Goal: Register for event/course

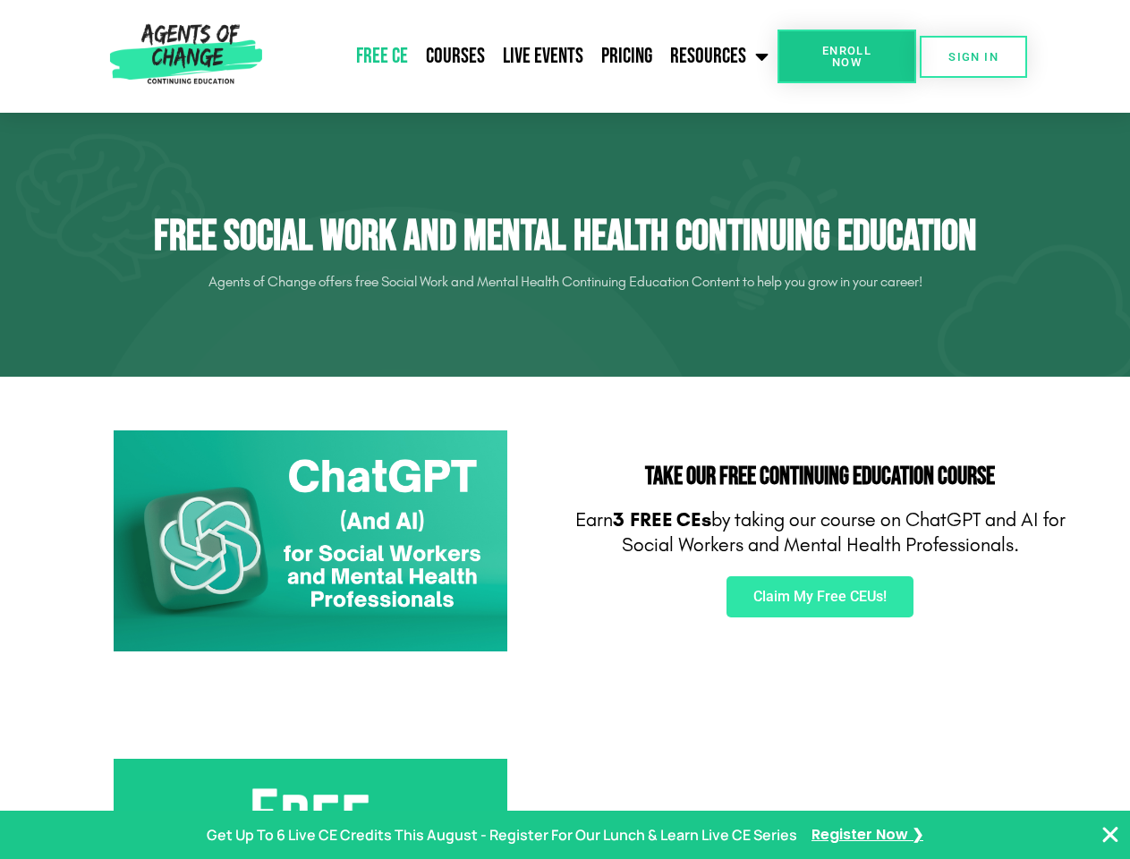
click at [566, 430] on div "Take Our FREE Continuing Education Course Earn 3 FREE CEs by taking our course …" at bounding box center [821, 542] width 510 height 240
click at [847, 56] on span "Enroll Now" at bounding box center [846, 56] width 81 height 23
click at [974, 56] on span "SIGN IN" at bounding box center [974, 57] width 50 height 12
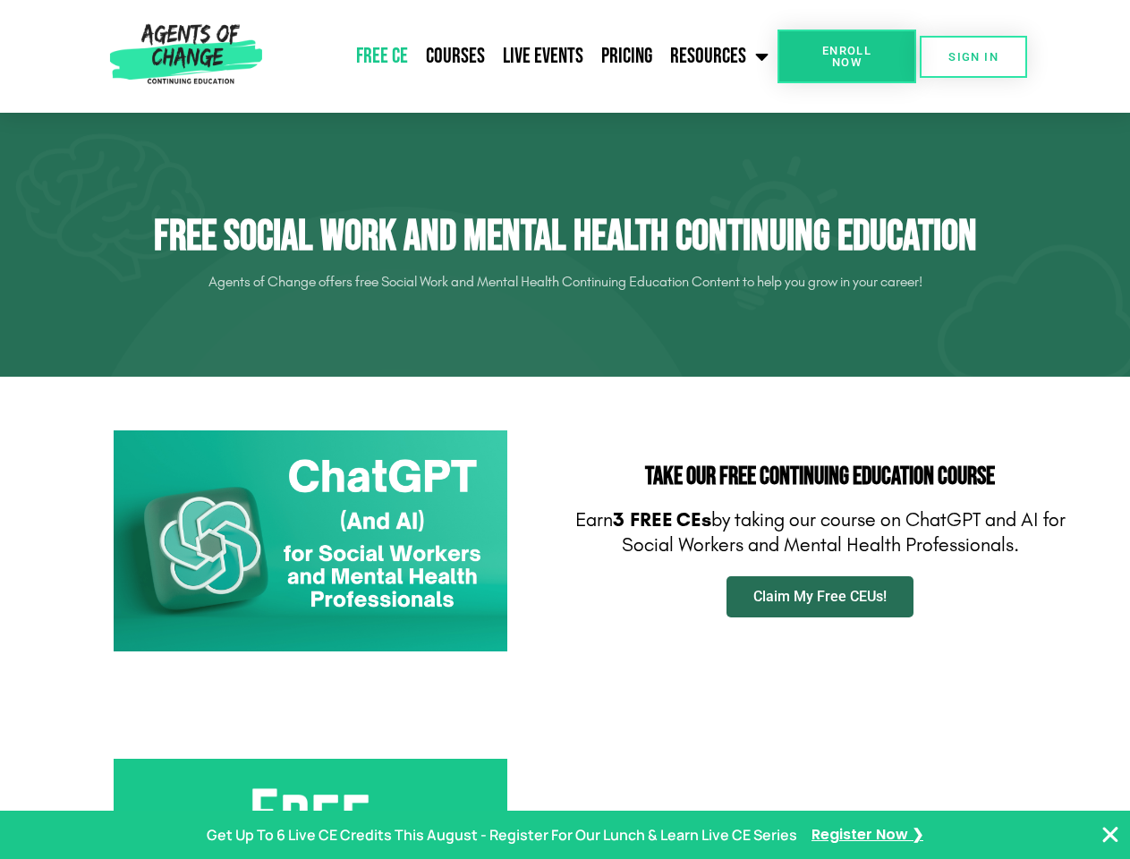
click at [820, 597] on span "Claim My Free CEUs!" at bounding box center [820, 597] width 133 height 14
click at [565, 835] on p "Get Up To 6 Live CE Credits This August - Register For Our Lunch & Learn Live C…" at bounding box center [502, 835] width 591 height 26
click at [1111, 835] on icon "Close Banner" at bounding box center [1110, 834] width 21 height 21
